Goal: Task Accomplishment & Management: Use online tool/utility

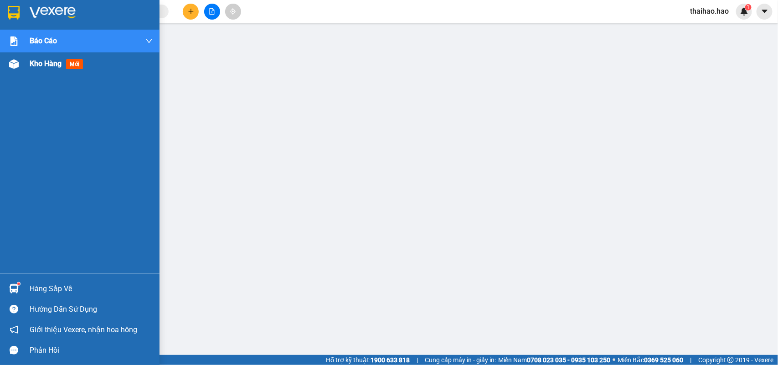
click at [24, 62] on div "Kho hàng mới" at bounding box center [79, 63] width 159 height 23
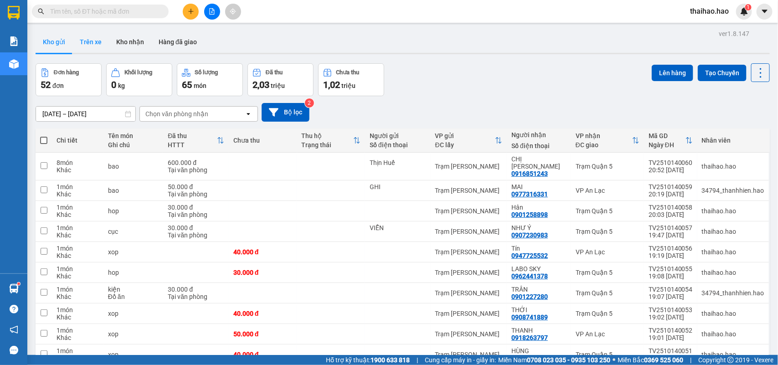
click at [98, 46] on button "Trên xe" at bounding box center [90, 42] width 36 height 22
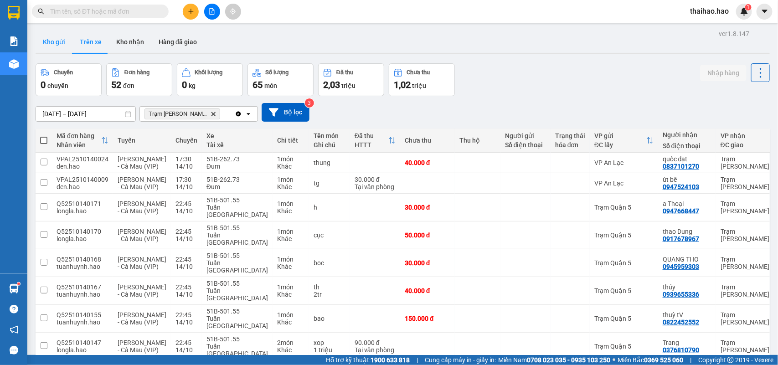
click at [62, 44] on button "Kho gửi" at bounding box center [54, 42] width 37 height 22
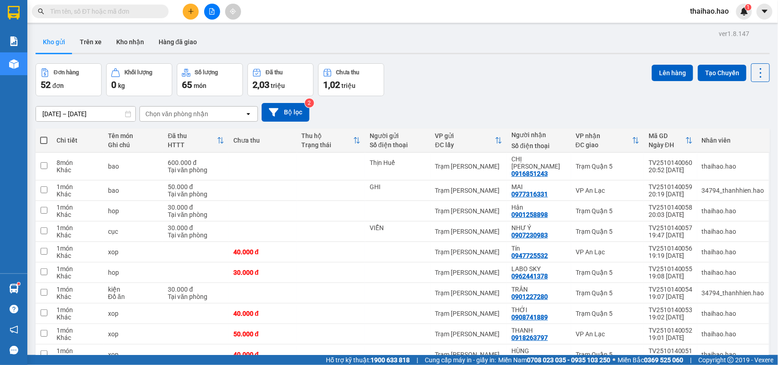
click at [42, 141] on span at bounding box center [43, 140] width 7 height 7
click at [44, 136] on input "checkbox" at bounding box center [44, 136] width 0 height 0
checkbox input "true"
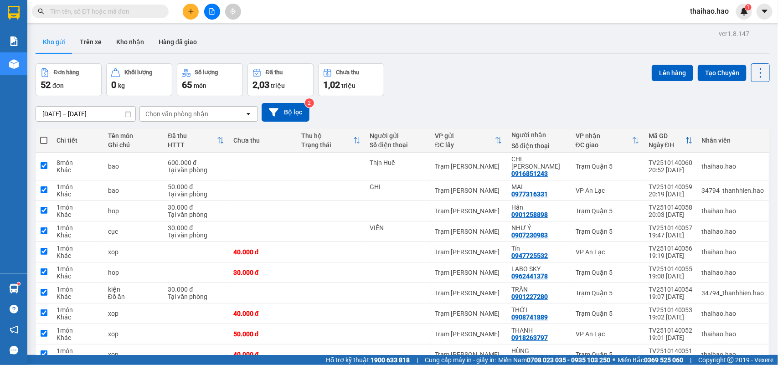
checkbox input "true"
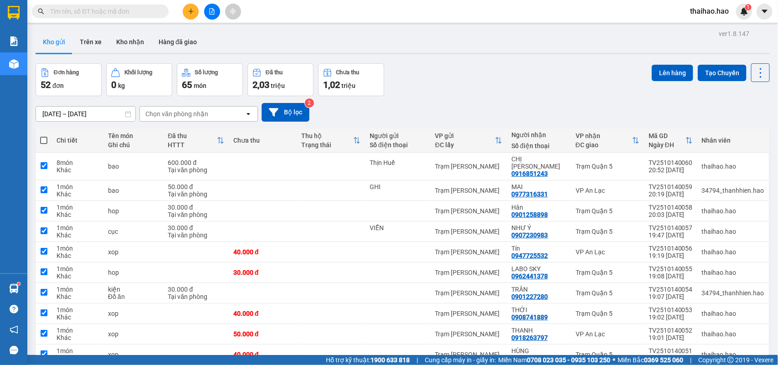
checkbox input "true"
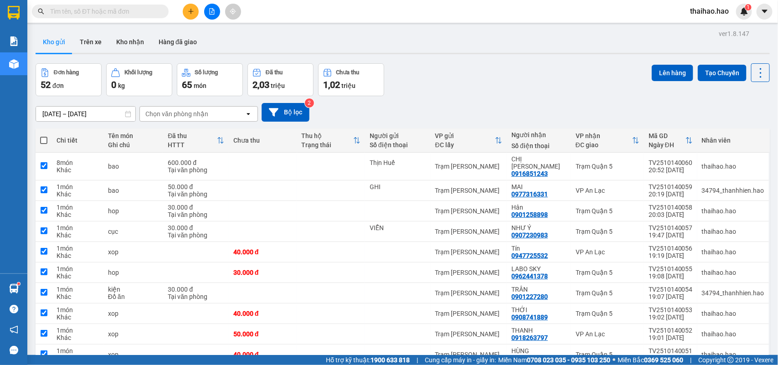
checkbox input "true"
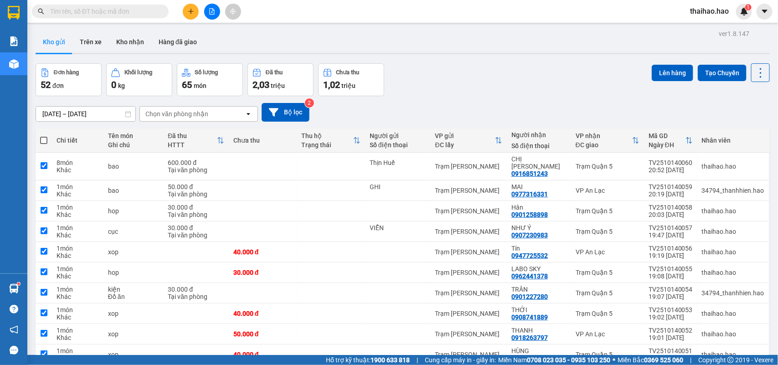
checkbox input "true"
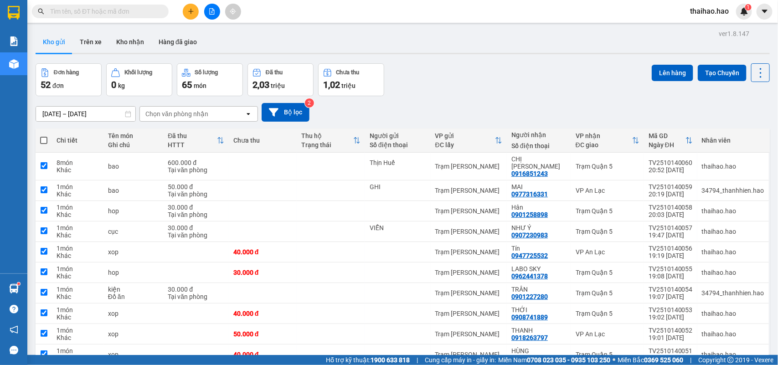
checkbox input "true"
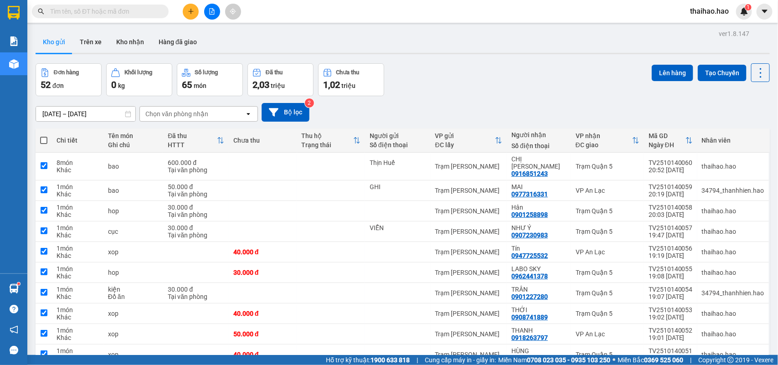
checkbox input "true"
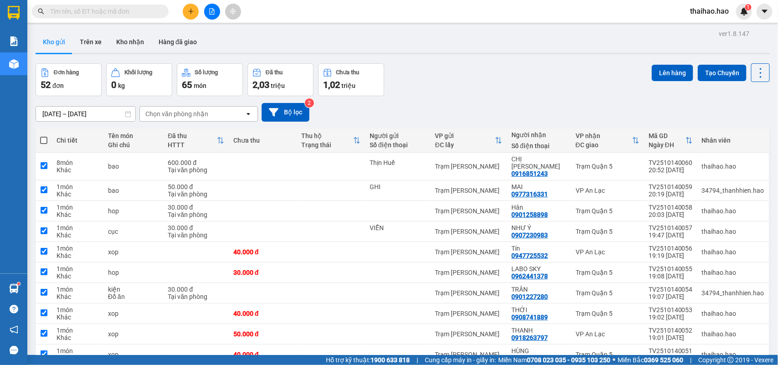
checkbox input "true"
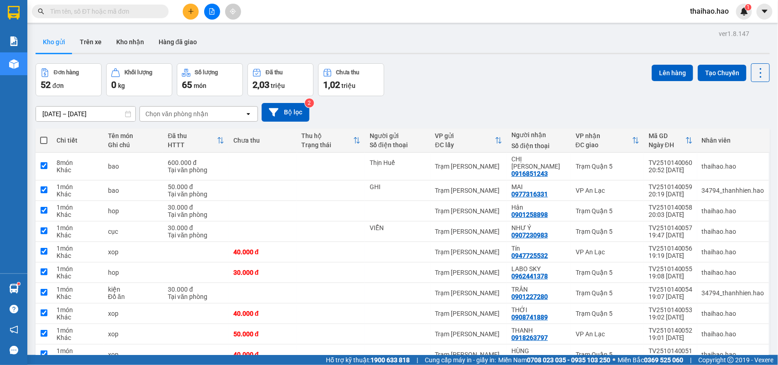
checkbox input "true"
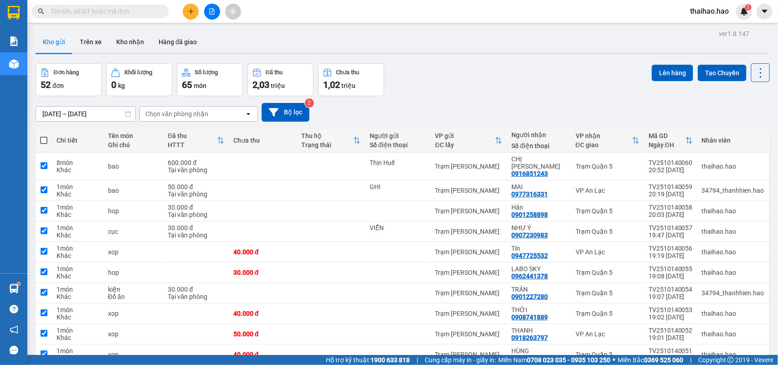
checkbox input "true"
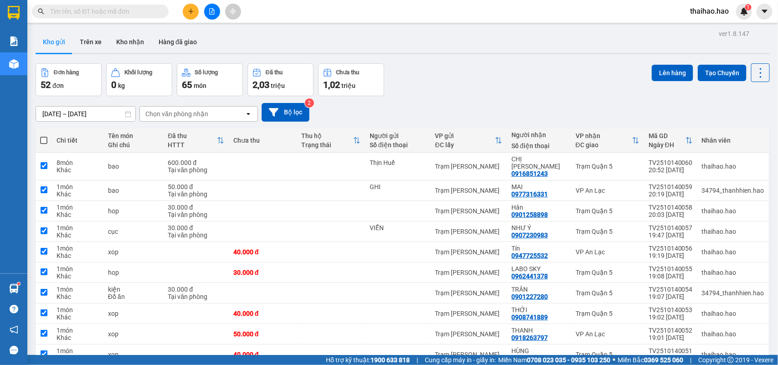
checkbox input "true"
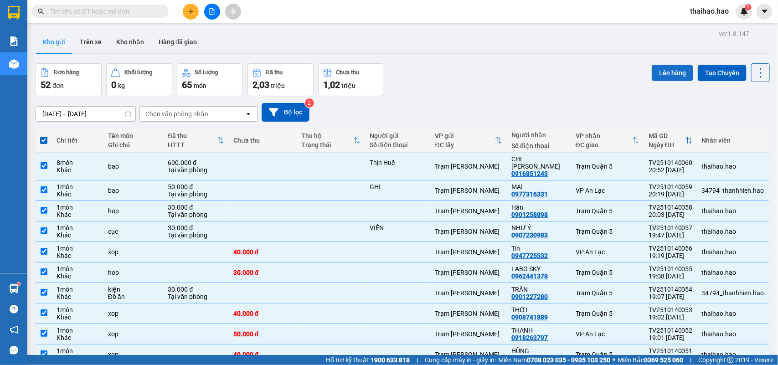
click at [662, 72] on button "Lên hàng" at bounding box center [671, 73] width 41 height 16
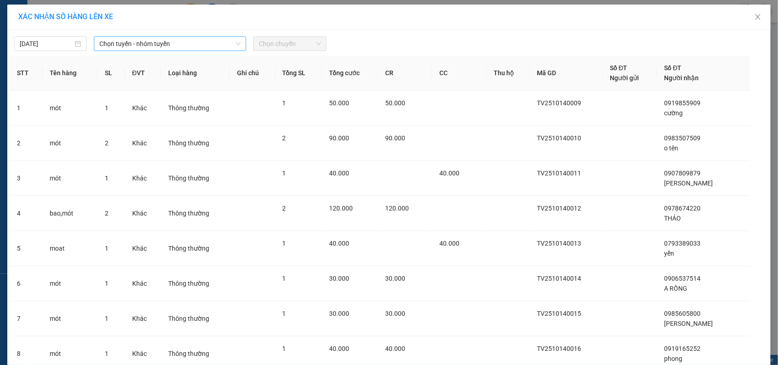
click at [194, 44] on span "Chọn tuyến - nhóm tuyến" at bounding box center [169, 44] width 141 height 14
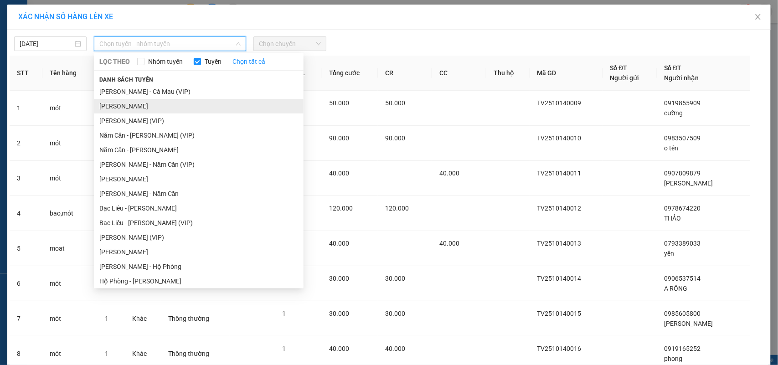
click at [126, 104] on li "[PERSON_NAME]" at bounding box center [199, 106] width 210 height 15
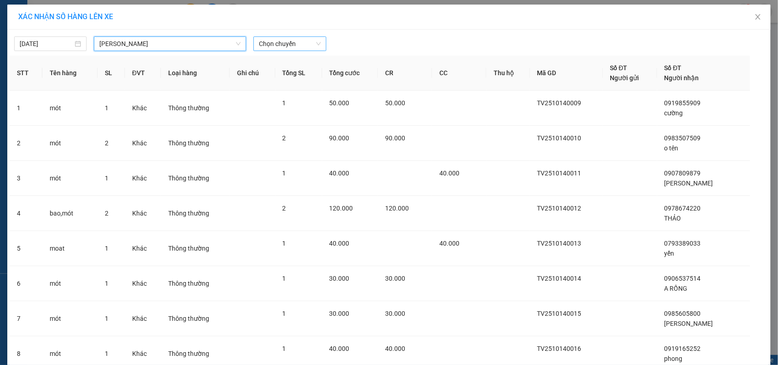
click at [291, 40] on span "Chọn chuyến" at bounding box center [290, 44] width 62 height 14
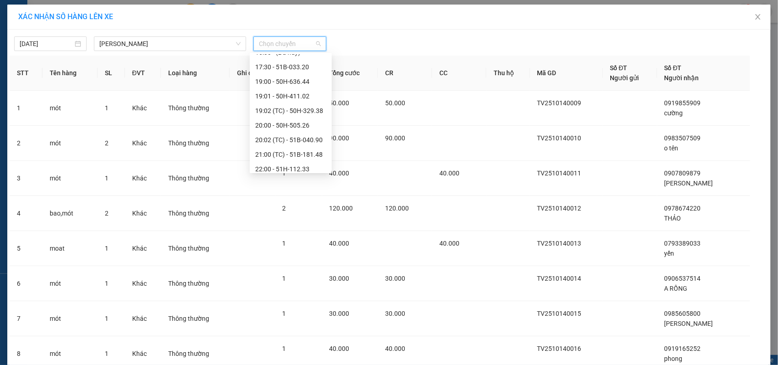
scroll to position [146, 0]
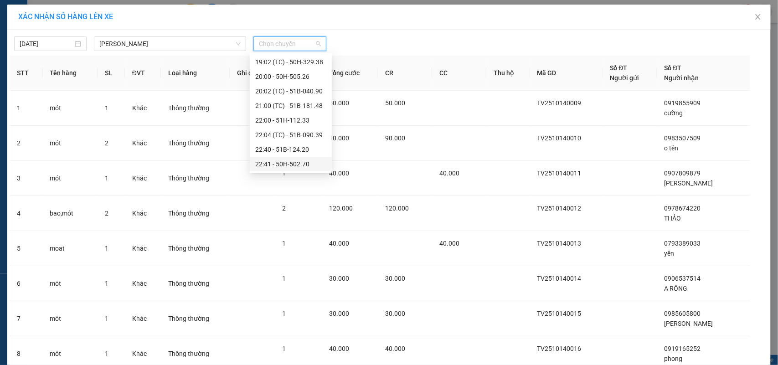
click at [297, 163] on div "22:41 - 50H-502.70" at bounding box center [290, 164] width 71 height 10
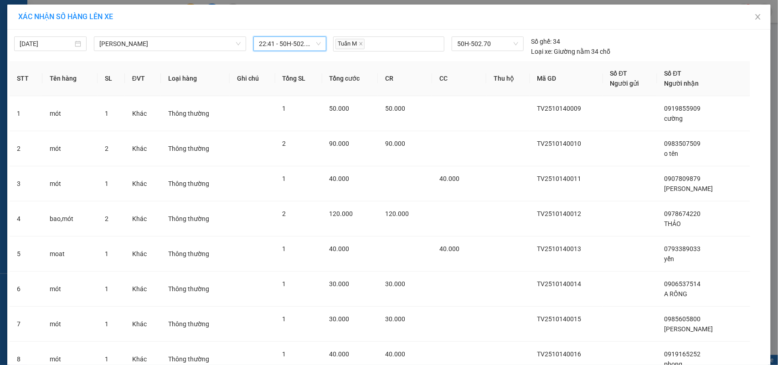
click at [313, 44] on span "22:41 - 50H-502.70" at bounding box center [290, 44] width 62 height 14
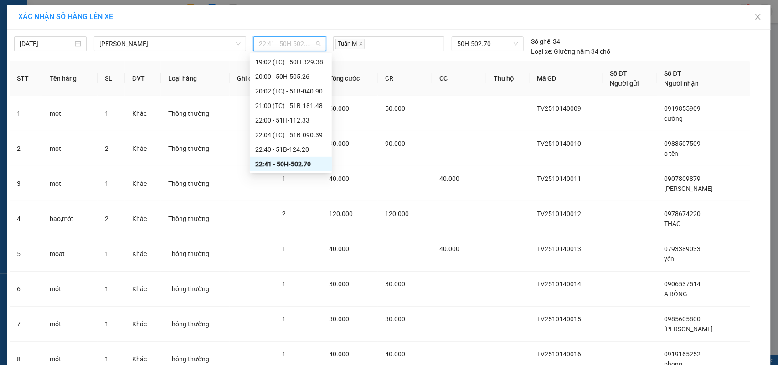
click at [282, 162] on div "22:41 - 50H-502.70" at bounding box center [290, 164] width 71 height 10
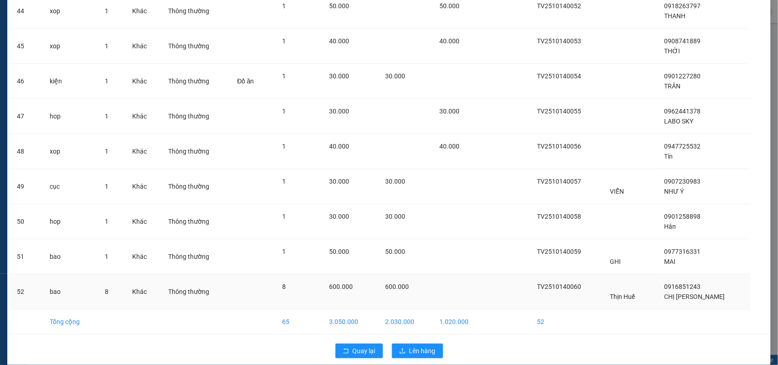
scroll to position [1627, 0]
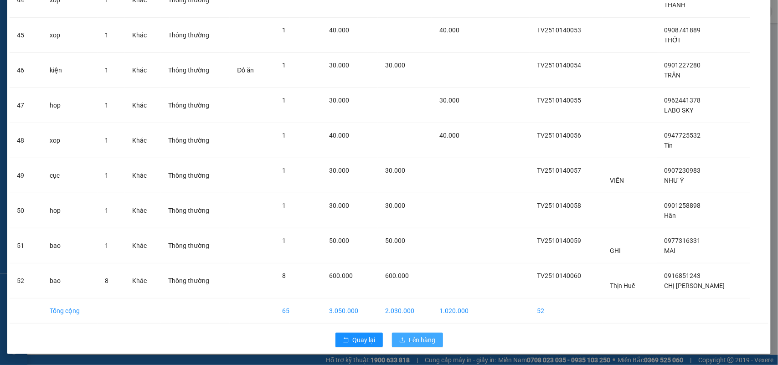
drag, startPoint x: 420, startPoint y: 335, endPoint x: 415, endPoint y: 338, distance: 6.2
click at [420, 335] on span "Lên hàng" at bounding box center [422, 340] width 26 height 10
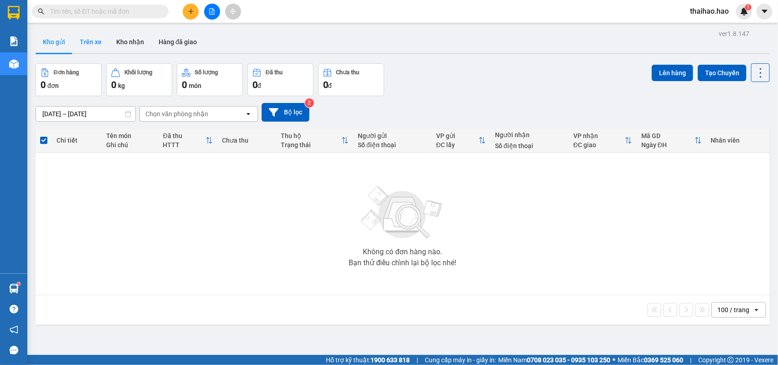
click at [94, 37] on button "Trên xe" at bounding box center [90, 42] width 36 height 22
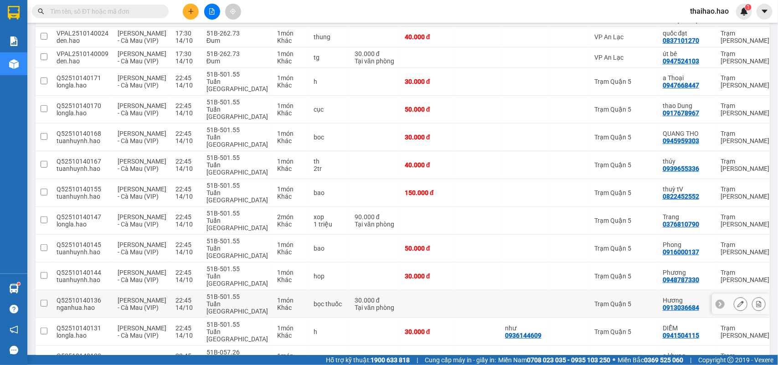
scroll to position [114, 0]
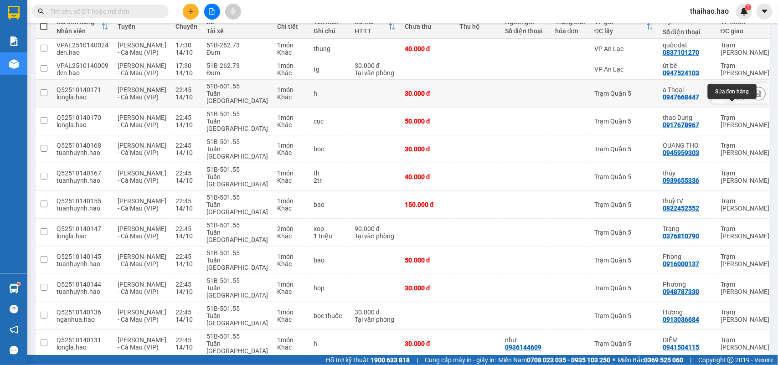
click at [737, 97] on icon at bounding box center [740, 93] width 6 height 6
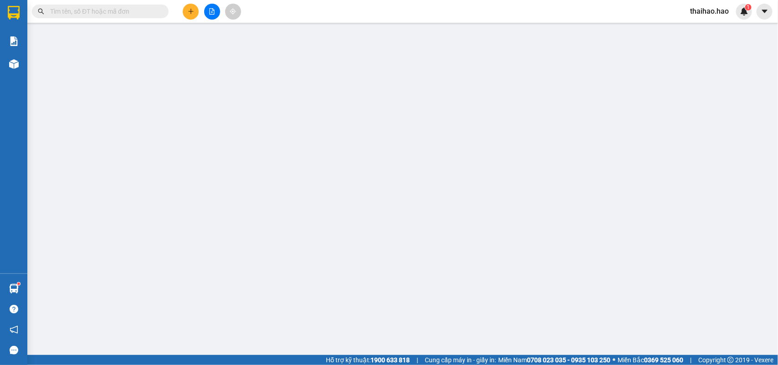
type input "0947668447"
type input "a Thoại"
type input "30.000"
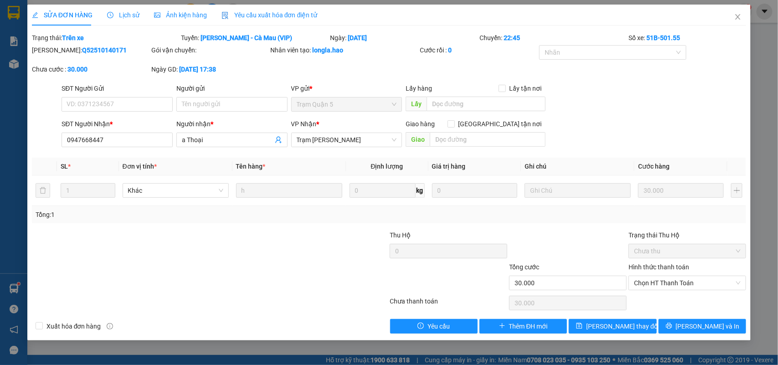
click at [129, 14] on span "Lịch sử" at bounding box center [123, 14] width 32 height 7
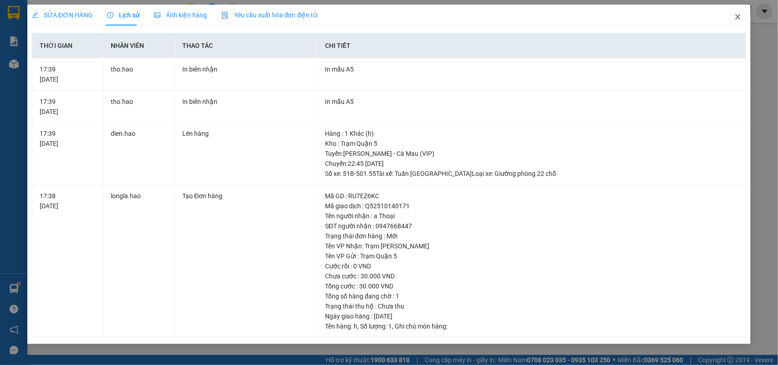
click at [735, 14] on icon "close" at bounding box center [737, 16] width 7 height 7
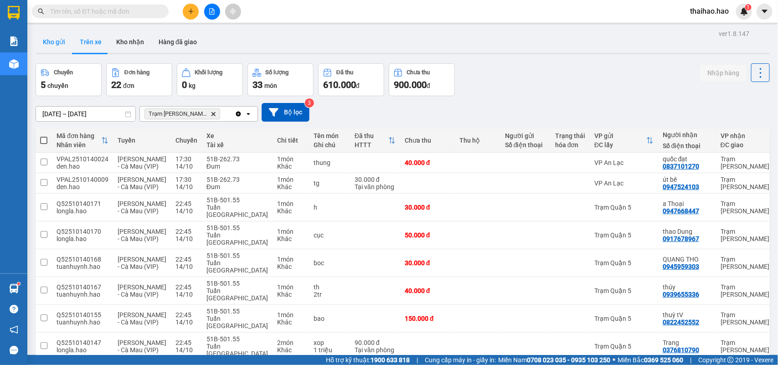
click at [56, 46] on button "Kho gửi" at bounding box center [54, 42] width 37 height 22
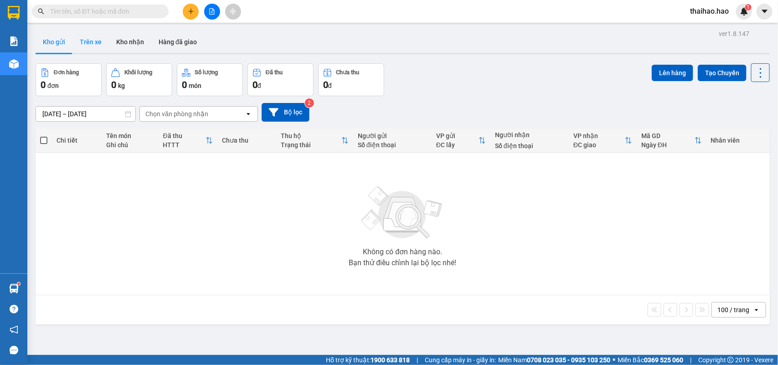
click at [90, 44] on button "Trên xe" at bounding box center [90, 42] width 36 height 22
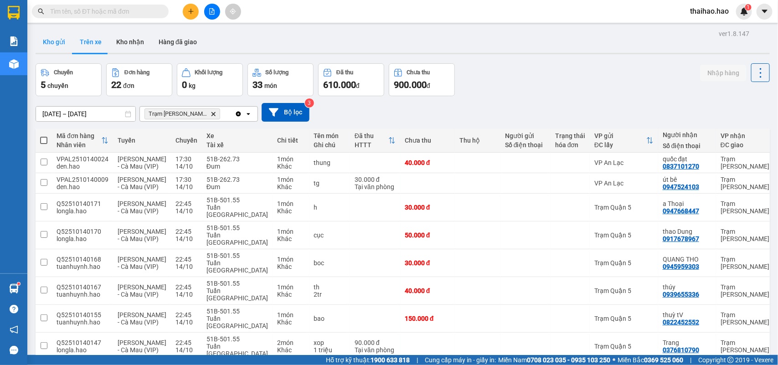
click at [49, 39] on button "Kho gửi" at bounding box center [54, 42] width 37 height 22
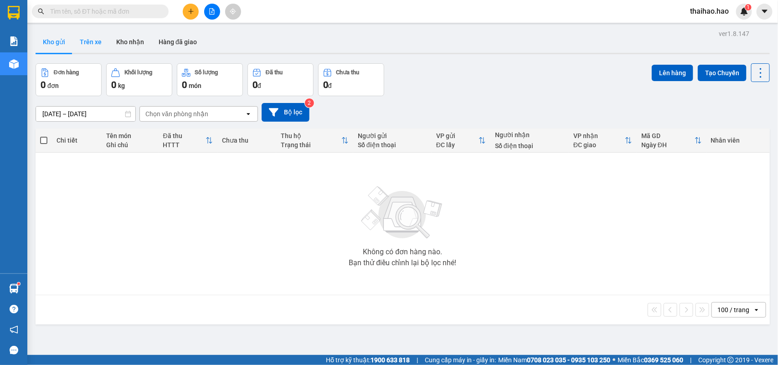
click at [87, 42] on button "Trên xe" at bounding box center [90, 42] width 36 height 22
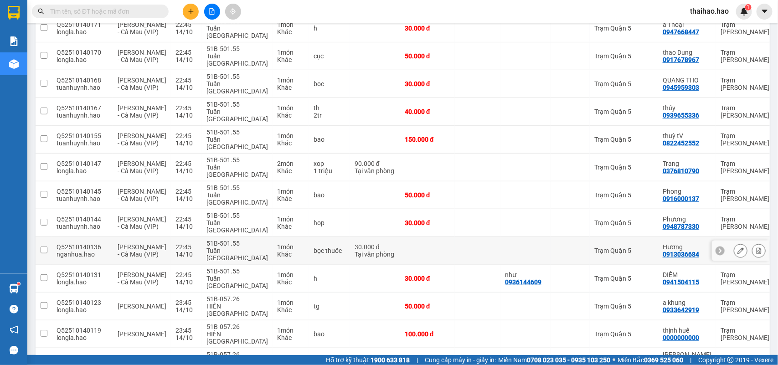
scroll to position [285, 0]
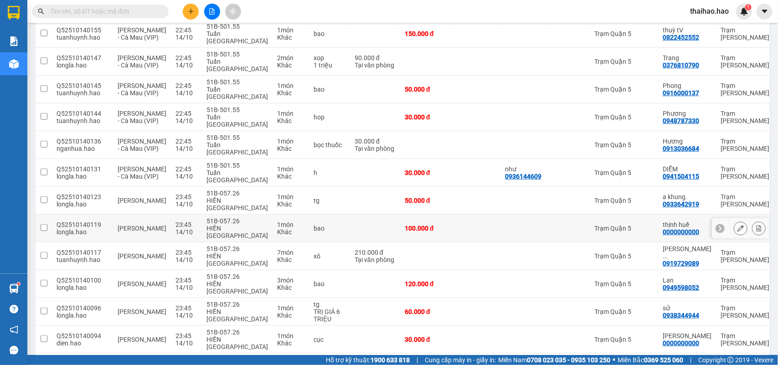
click at [522, 228] on td at bounding box center [525, 229] width 50 height 28
checkbox input "true"
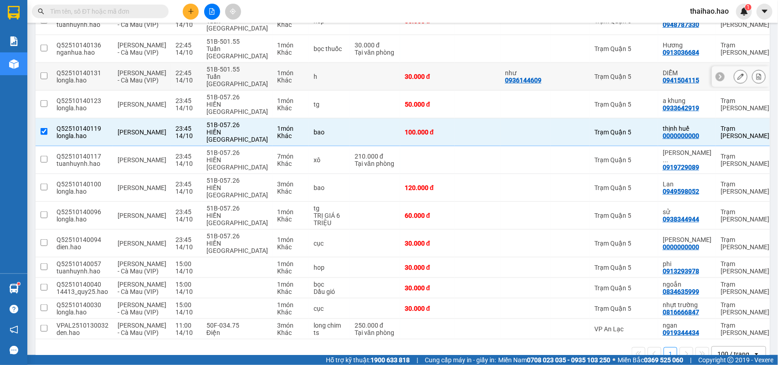
scroll to position [416, 0]
